Goal: Connect with others: Participate in discussion

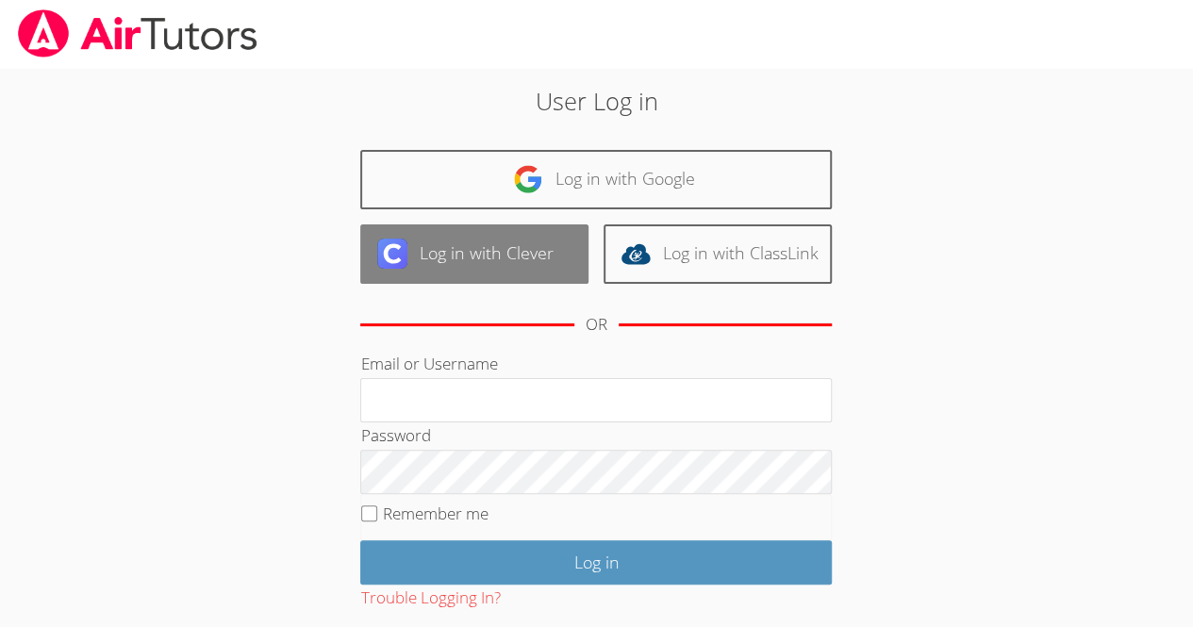
click at [450, 251] on link "Log in with Clever" at bounding box center [474, 253] width 228 height 59
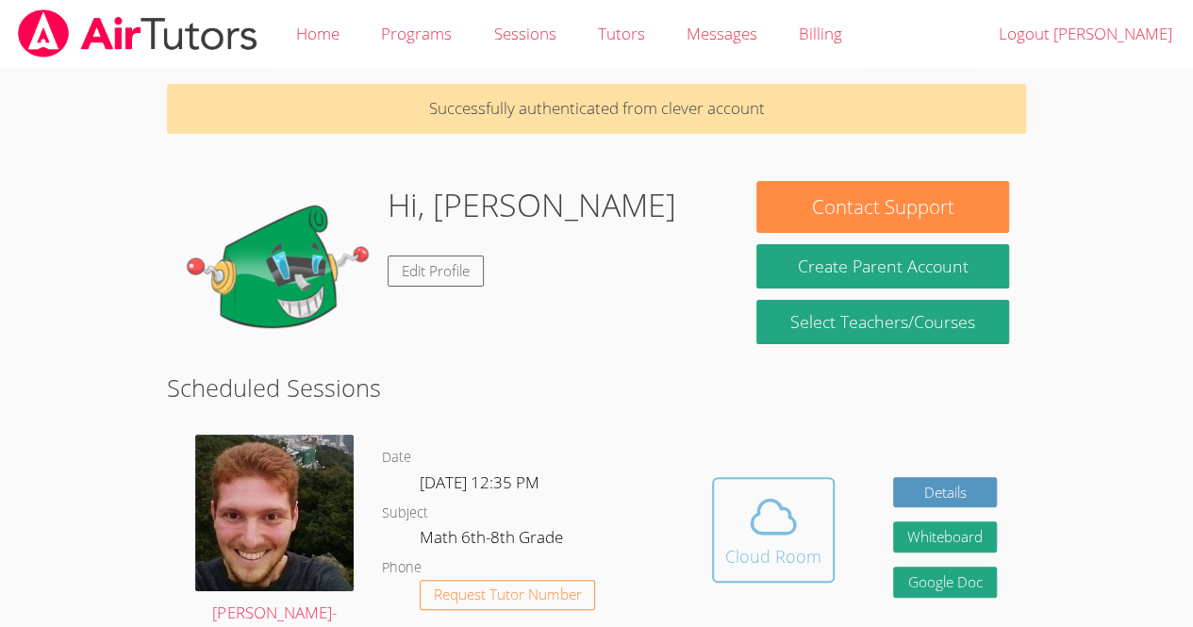
click at [767, 506] on icon at bounding box center [773, 516] width 53 height 53
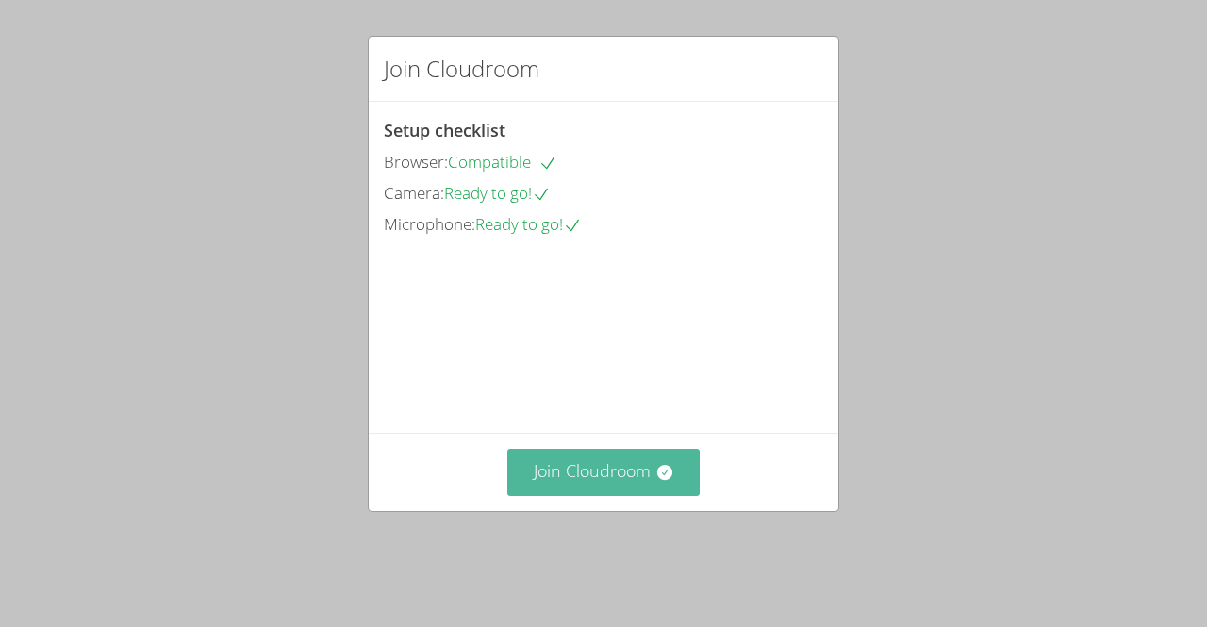
click at [535, 490] on button "Join Cloudroom" at bounding box center [603, 472] width 193 height 46
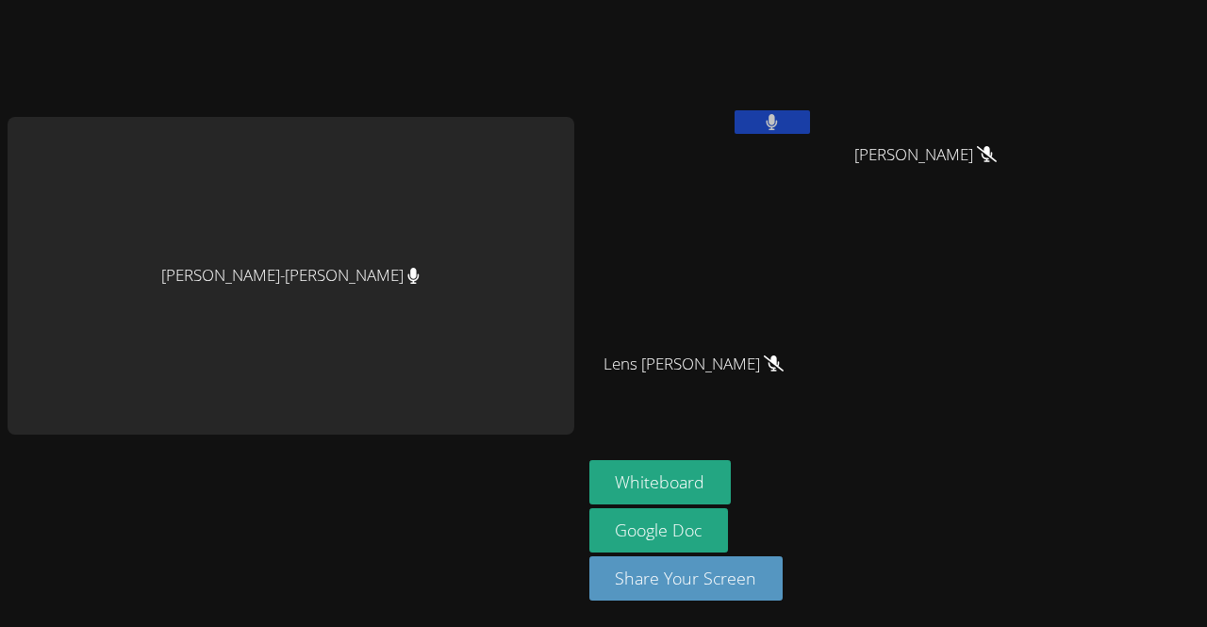
click at [767, 125] on icon at bounding box center [772, 122] width 11 height 16
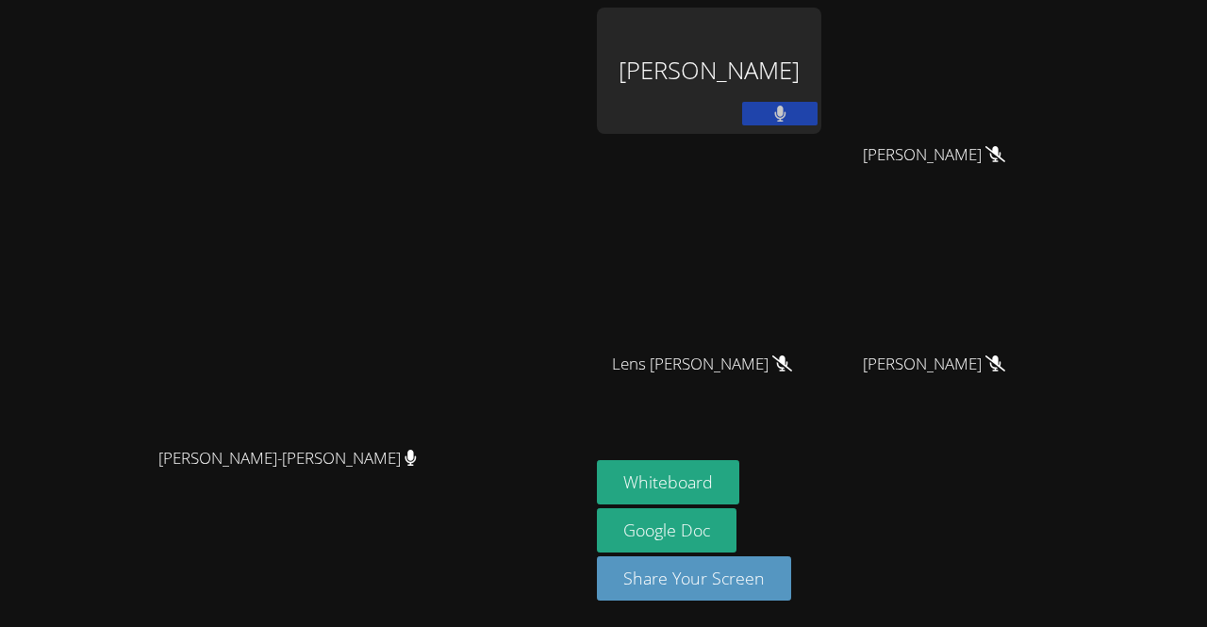
click at [775, 116] on icon at bounding box center [779, 114] width 11 height 16
click at [790, 115] on icon at bounding box center [781, 114] width 20 height 16
click at [786, 115] on icon at bounding box center [779, 114] width 11 height 16
click at [1204, 590] on div "Vincent Astray-Caneda Vincent Astray-Caneda Amanda Vieira Ramos Hans Leissa Fen…" at bounding box center [603, 313] width 1207 height 627
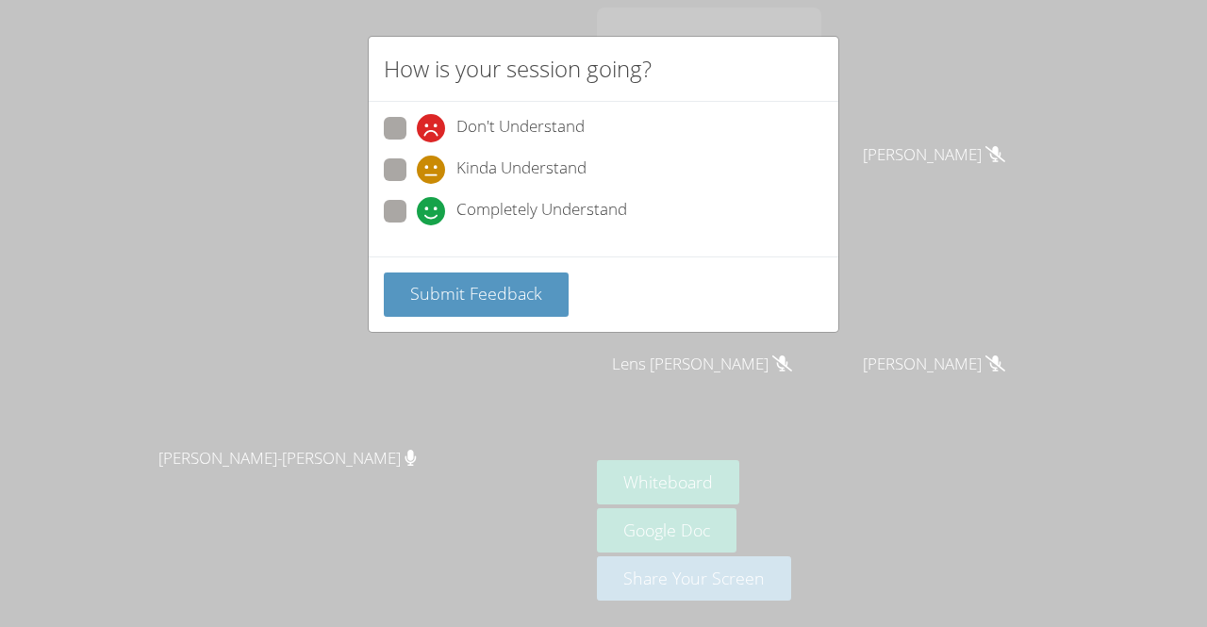
drag, startPoint x: 636, startPoint y: 492, endPoint x: 1167, endPoint y: 414, distance: 536.8
click at [1167, 414] on body "Vincent Astray-Caneda Vincent Astray-Caneda Amanda Vieira Ramos Hans Leissa Fen…" at bounding box center [603, 313] width 1207 height 627
